Goal: Task Accomplishment & Management: Manage account settings

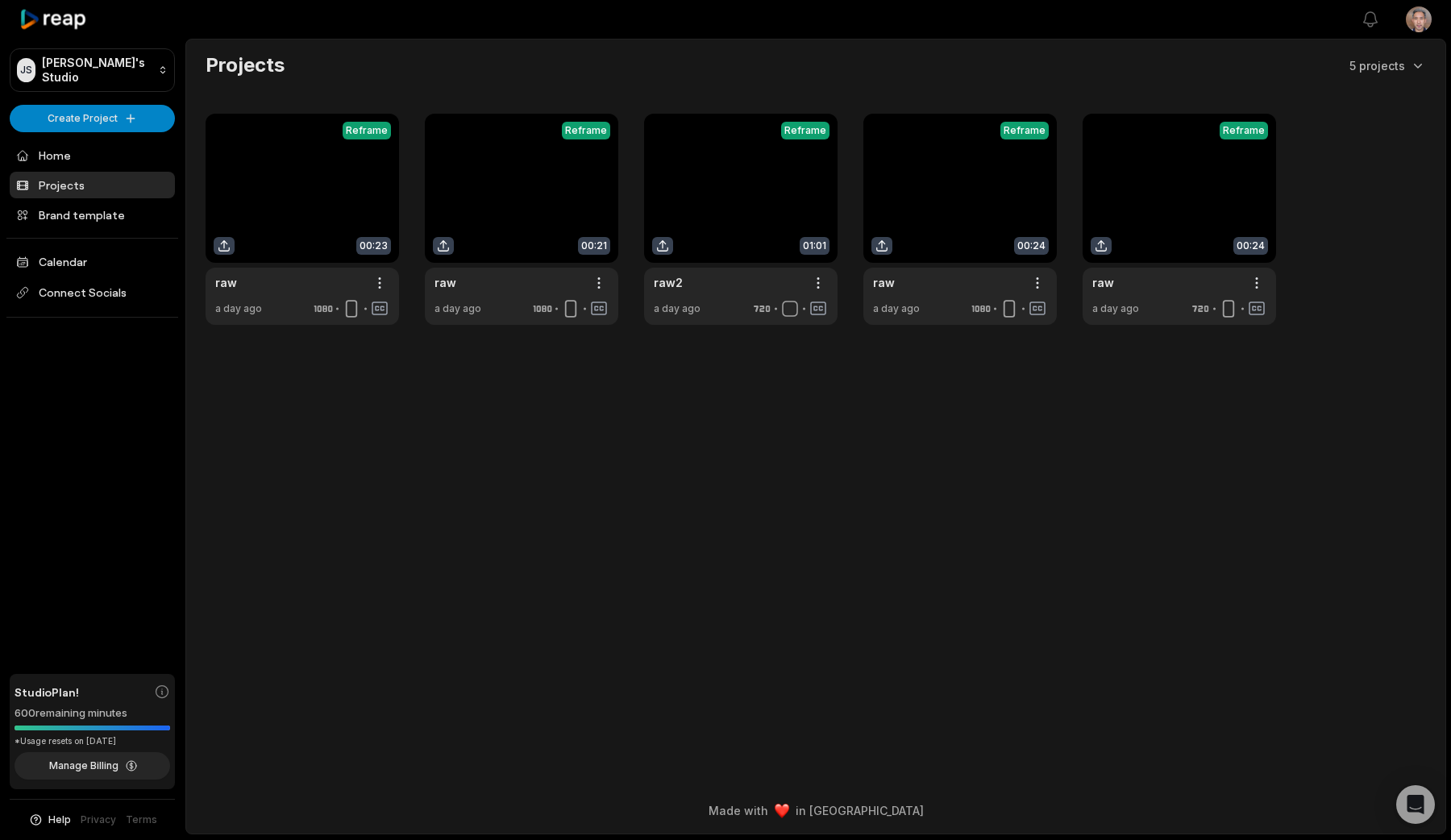
click at [1411, 32] on html "JS Joe's Studio Create Project Home Projects Brand template Calendar Connect So…" at bounding box center [725, 420] width 1451 height 840
drag, startPoint x: 1289, startPoint y: 75, endPoint x: 1408, endPoint y: 77, distance: 119.0
click at [1408, 77] on div "Joe Suh joseph.w.suh@gmail.com" at bounding box center [1360, 65] width 166 height 42
copy p "joseph.w.suh@gmail.com"
click at [615, 598] on html "JS Joe's Studio Create Project Home Projects Brand template Calendar Connect So…" at bounding box center [725, 420] width 1451 height 840
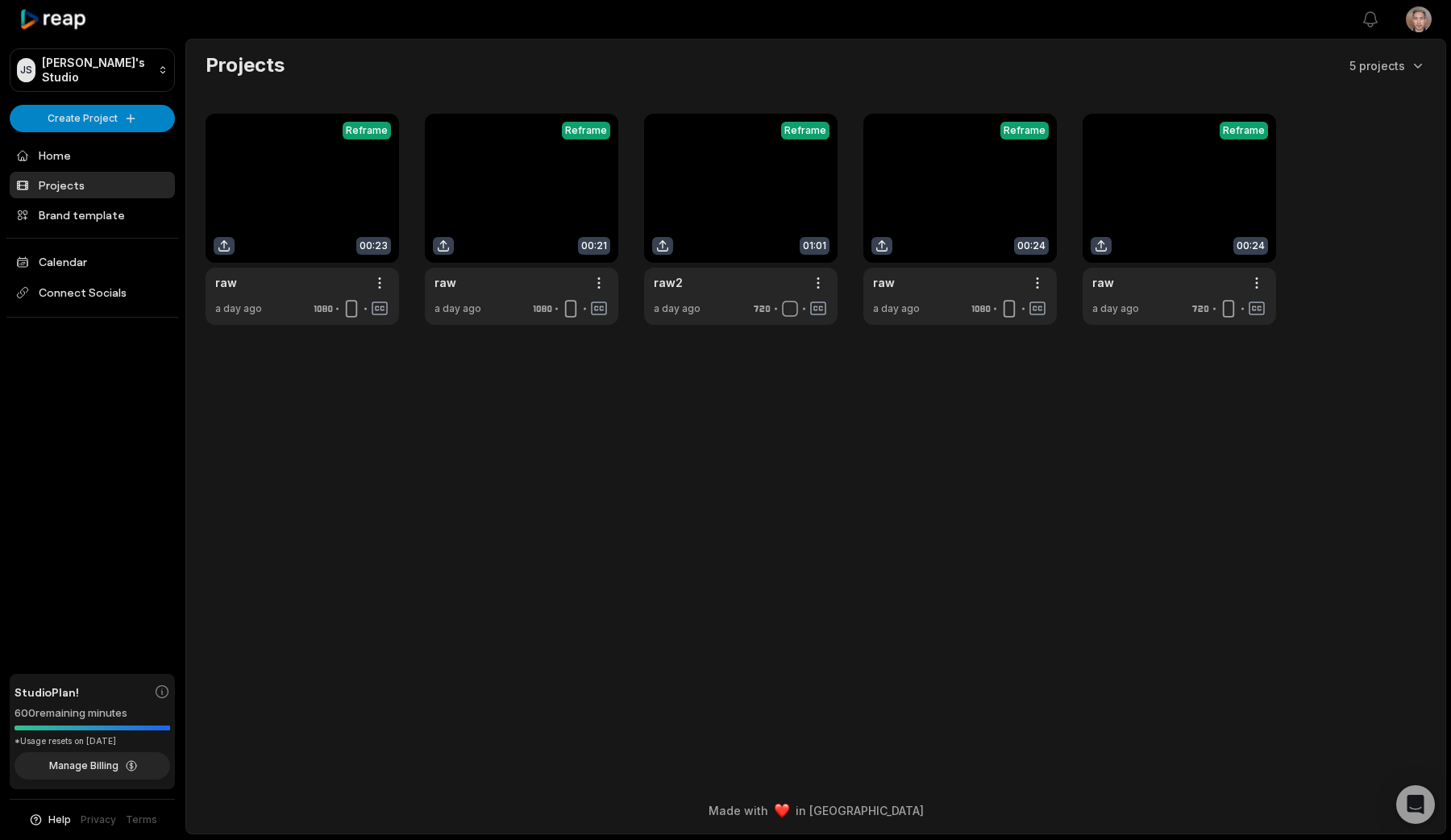
click at [1422, 12] on html "JS Joe's Studio Create Project Home Projects Brand template Calendar Connect So…" at bounding box center [725, 420] width 1451 height 840
click at [1329, 136] on span "Sign Out" at bounding box center [1337, 134] width 45 height 17
